Goal: Task Accomplishment & Management: Use online tool/utility

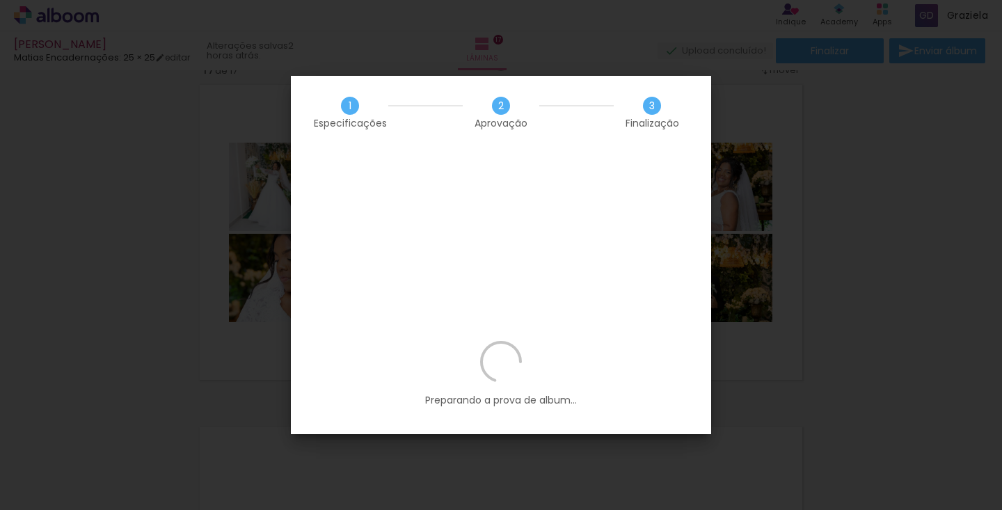
scroll to position [0, 4258]
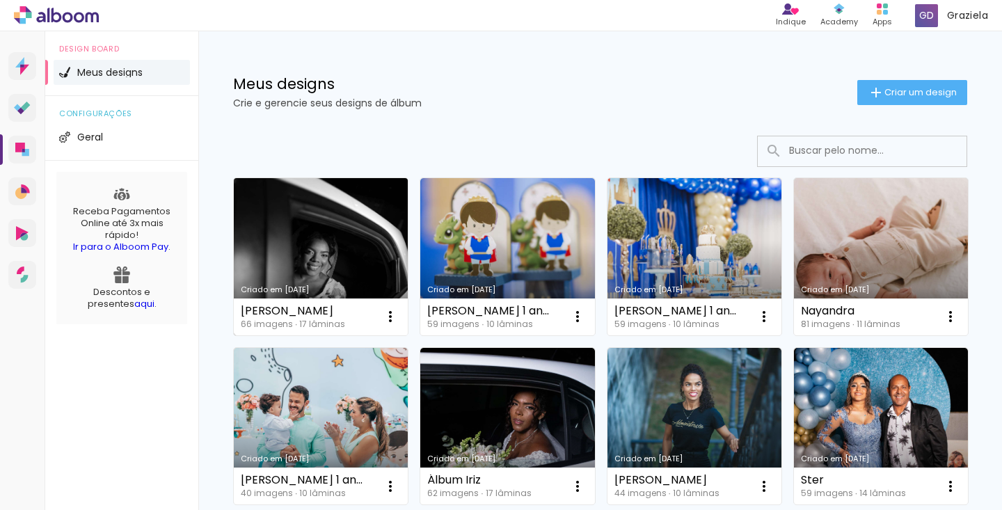
click at [332, 266] on link "Criado em [DATE]" at bounding box center [321, 256] width 174 height 157
click at [346, 223] on link "Criado em [DATE]" at bounding box center [321, 256] width 174 height 157
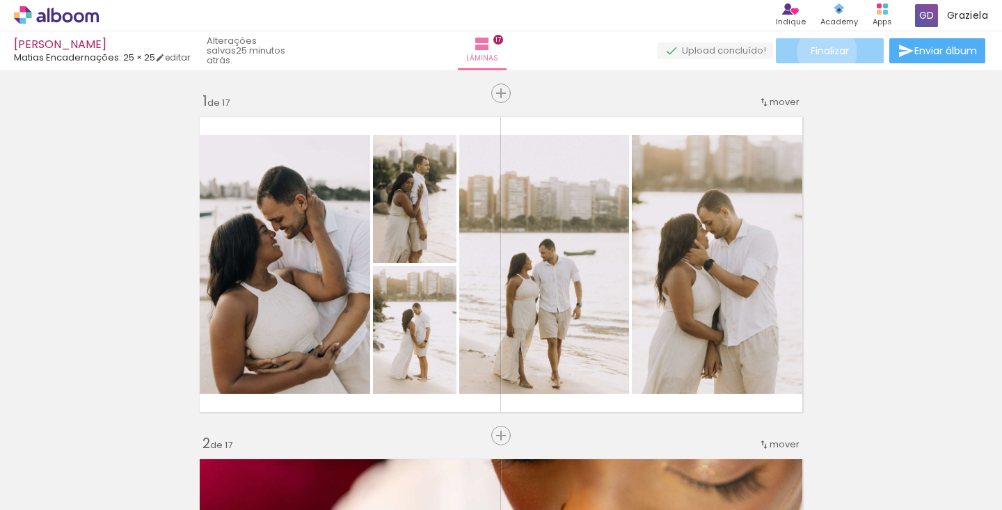
click at [822, 51] on span "Finalizar" at bounding box center [829, 51] width 38 height 10
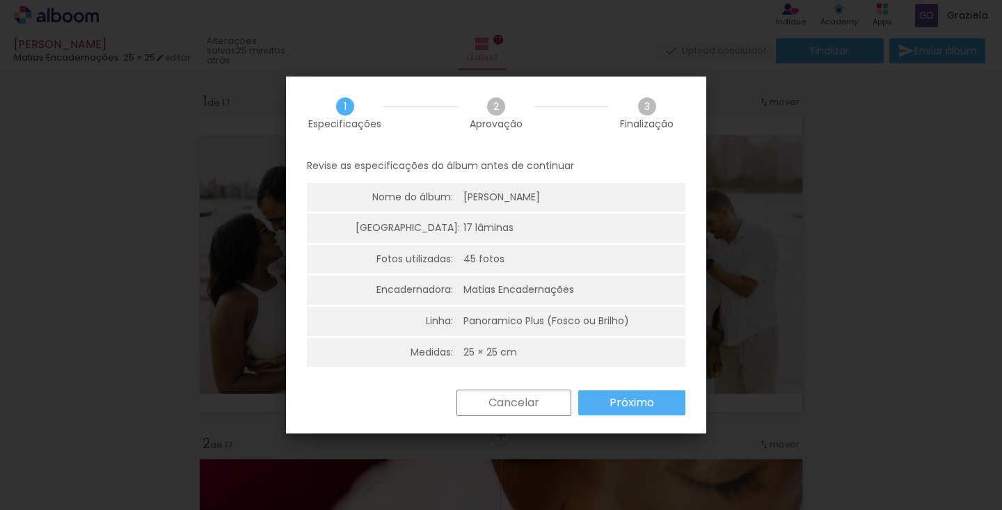
click at [0, 0] on slot "Próximo" at bounding box center [0, 0] width 0 height 0
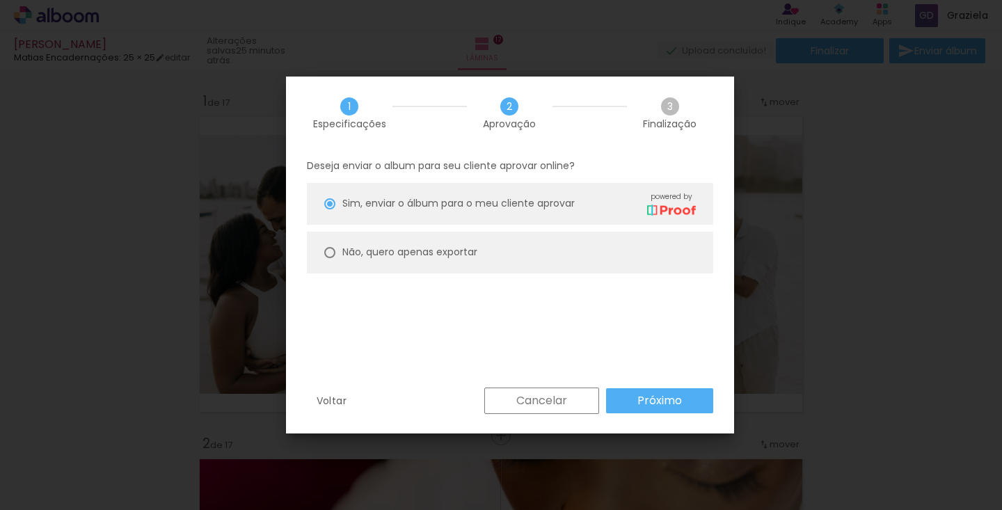
click at [604, 255] on paper-radio-button "Não, quero apenas exportar" at bounding box center [510, 253] width 406 height 42
type paper-radio-button "on"
click at [0, 0] on slot "Próximo" at bounding box center [0, 0] width 0 height 0
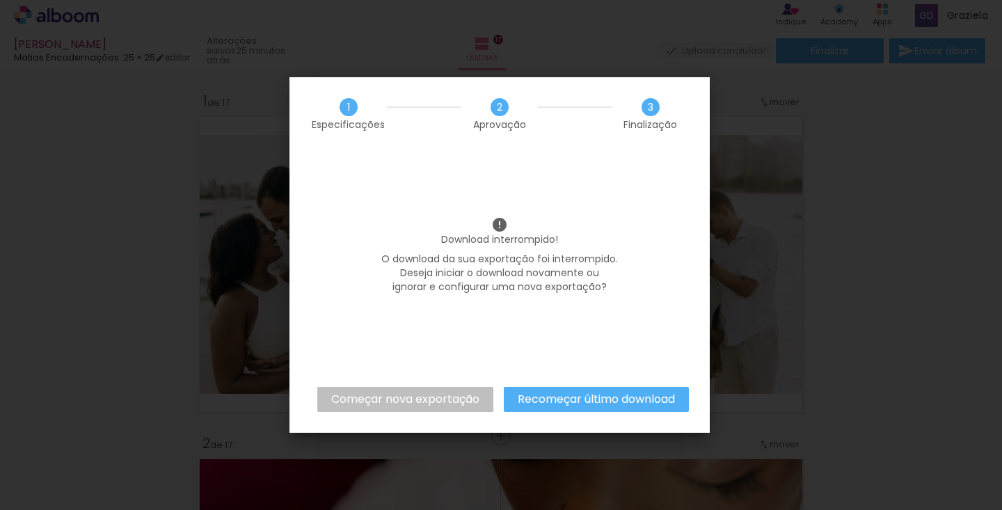
click at [0, 0] on slot "Começar nova exportação" at bounding box center [0, 0] width 0 height 0
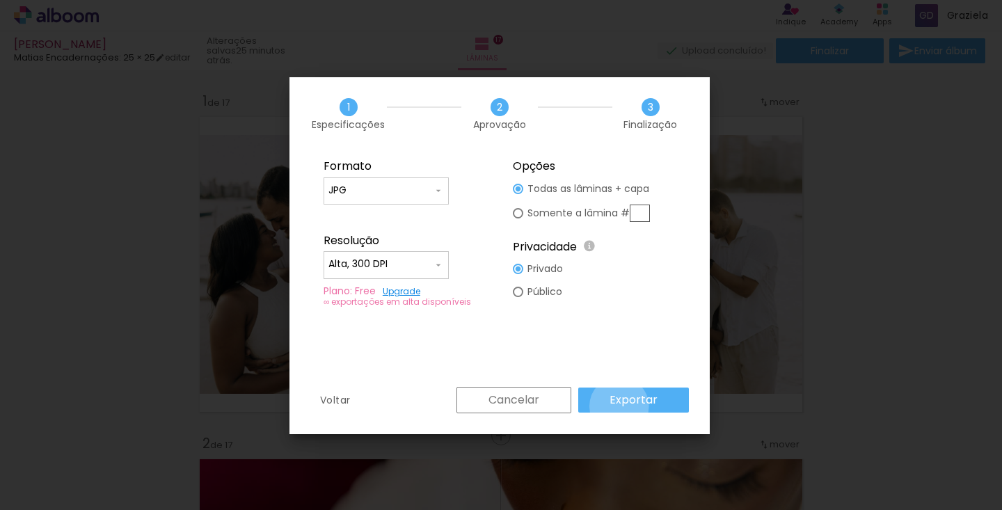
click at [0, 0] on slot "Exportar" at bounding box center [0, 0] width 0 height 0
